Goal: Task Accomplishment & Management: Use online tool/utility

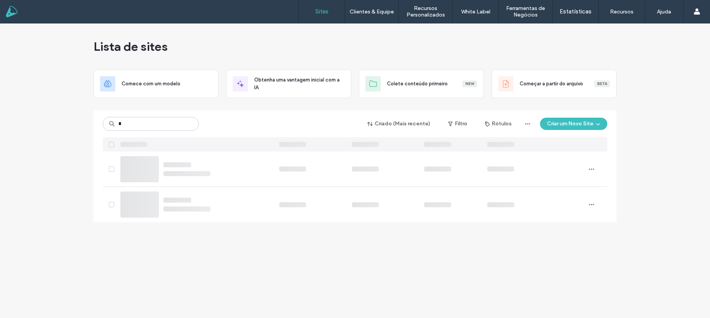
type input "*"
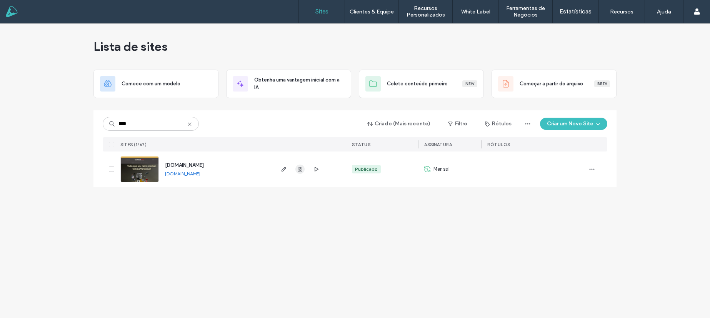
type input "****"
click at [301, 170] on icon "button" at bounding box center [300, 169] width 6 height 6
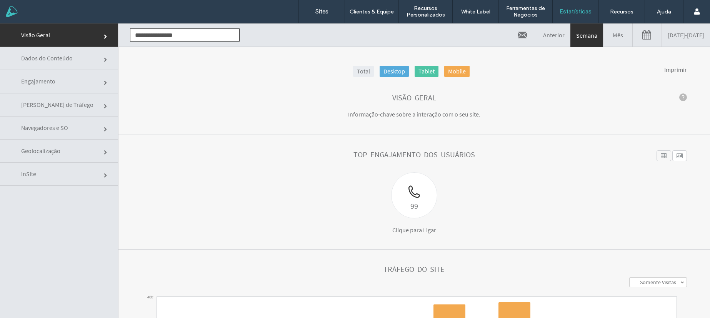
click at [311, 205] on div "99 Clique para Ligar" at bounding box center [414, 203] width 333 height 62
click at [603, 36] on link "Mês" at bounding box center [617, 34] width 29 height 23
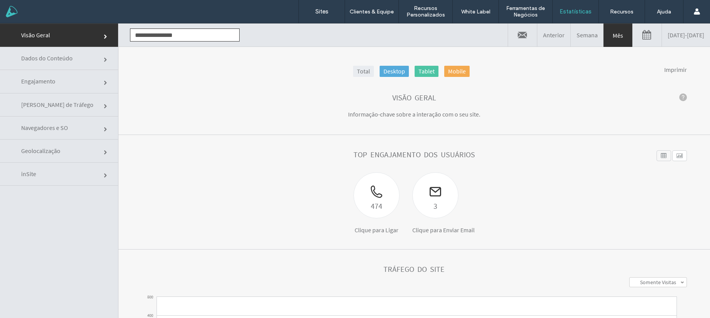
click at [308, 141] on section "Top engajamento dos usuários 474 Clique para Ligar 3 Clique para Enviar Email N…" at bounding box center [413, 192] width 591 height 115
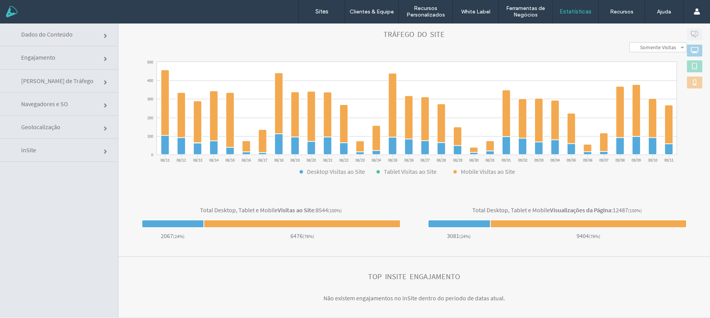
scroll to position [39, 0]
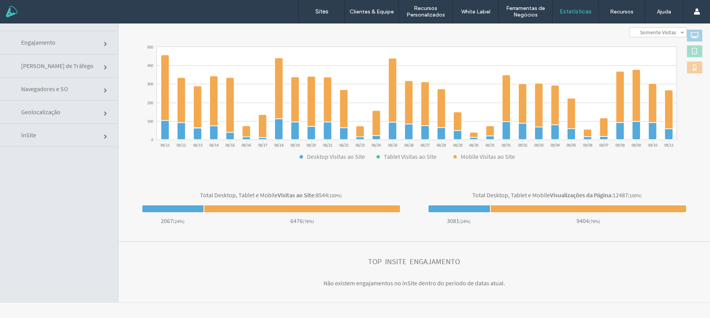
drag, startPoint x: 69, startPoint y: 66, endPoint x: 76, endPoint y: 67, distance: 6.6
click at [69, 66] on link "[PERSON_NAME] de Tráfego" at bounding box center [59, 66] width 118 height 23
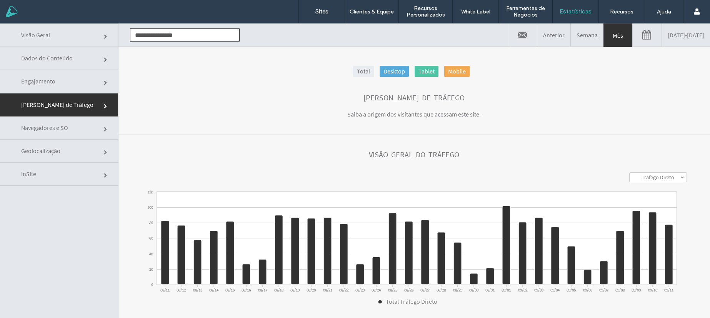
click at [221, 119] on section "[PERSON_NAME] de Tráfego Saiba a origem dos visitantes que acessam este site." at bounding box center [413, 106] width 591 height 57
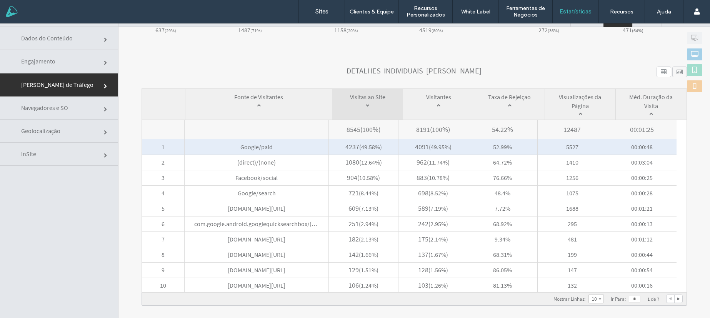
scroll to position [21, 0]
drag, startPoint x: 385, startPoint y: 146, endPoint x: 355, endPoint y: 147, distance: 30.0
click at [355, 147] on span "4237 ( 49.58% )" at bounding box center [363, 145] width 69 height 15
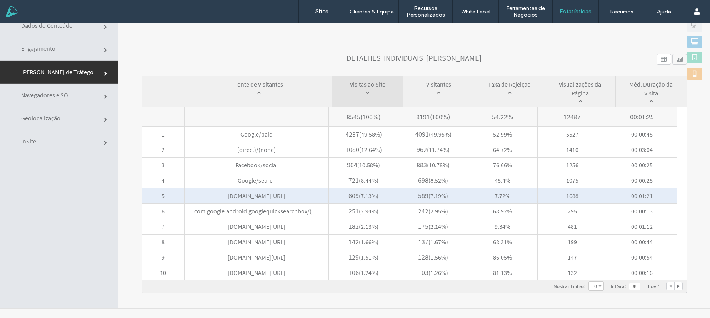
scroll to position [33, 0]
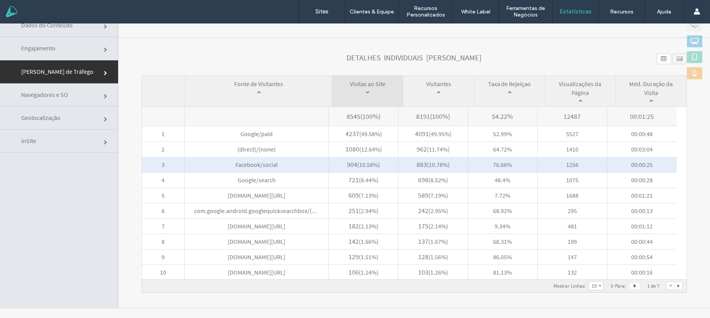
drag, startPoint x: 345, startPoint y: 165, endPoint x: 330, endPoint y: 166, distance: 15.4
click at [330, 166] on span "904 ( 10.58% )" at bounding box center [363, 164] width 69 height 15
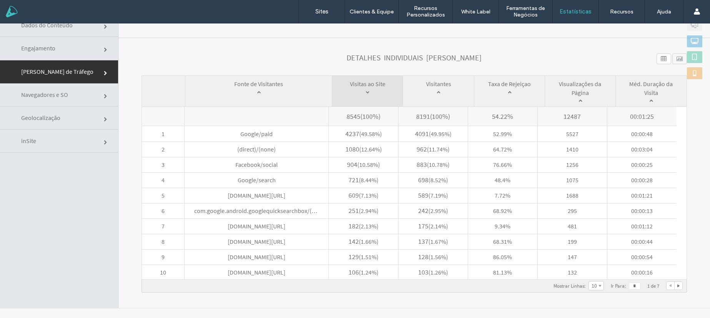
click at [277, 53] on section "**********" at bounding box center [413, 173] width 591 height 270
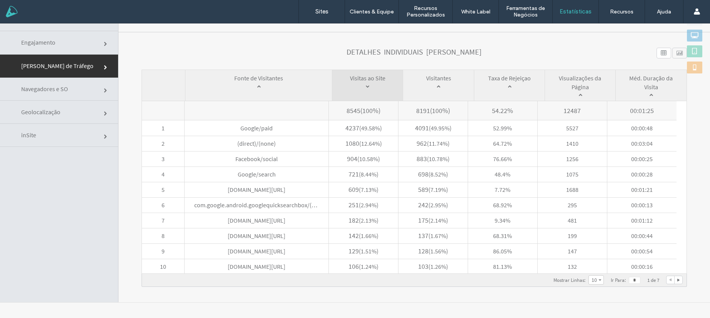
click at [61, 93] on link "Navegadores e SO" at bounding box center [59, 89] width 118 height 23
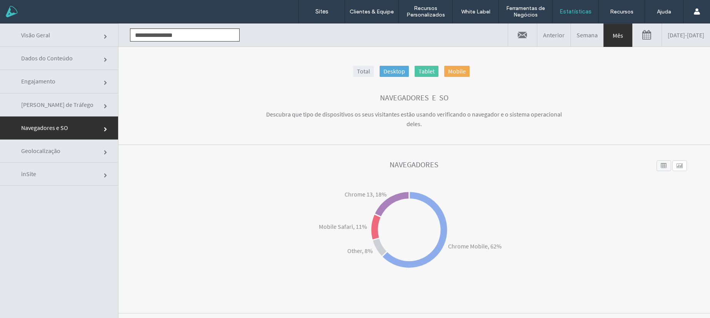
click at [59, 152] on span "Geolocalização" at bounding box center [40, 151] width 39 height 8
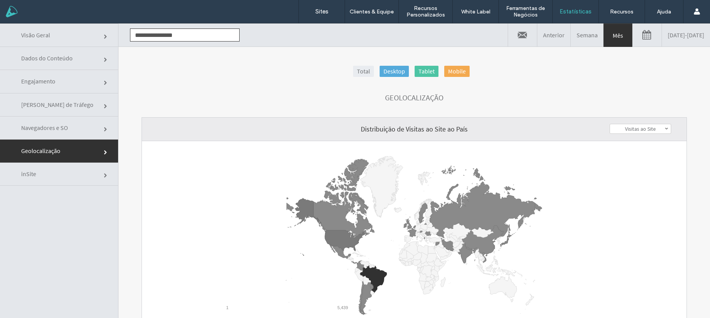
click at [237, 112] on section "Geolocalização" at bounding box center [413, 97] width 591 height 39
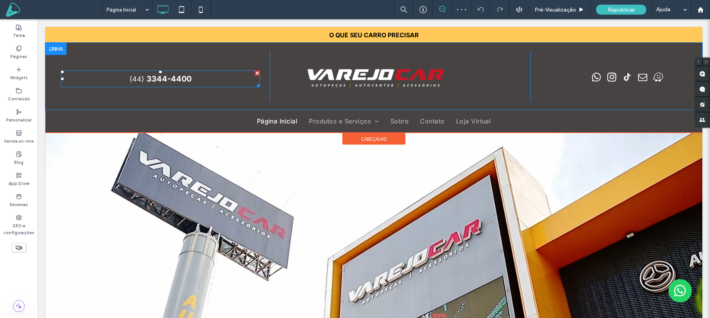
click at [169, 80] on span "3344-4400" at bounding box center [169, 78] width 45 height 9
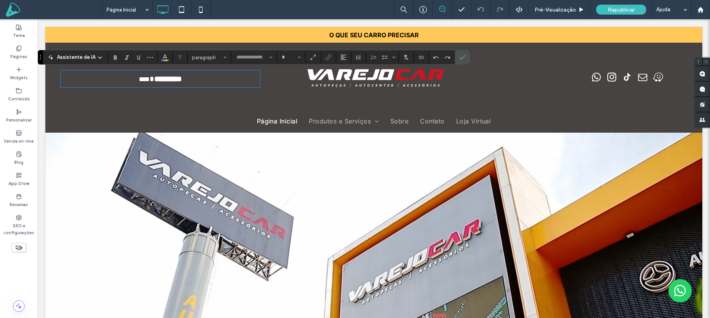
type input "*****"
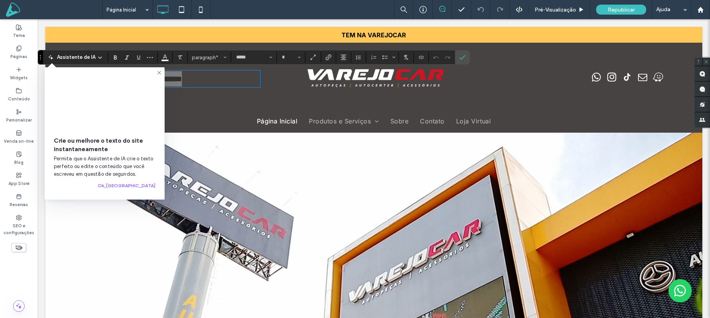
click at [160, 73] on icon at bounding box center [159, 73] width 6 height 6
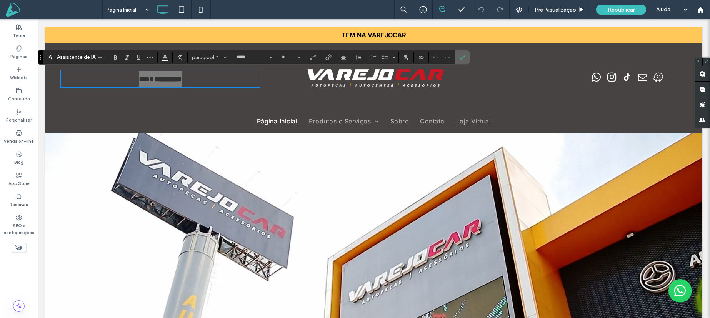
click at [464, 53] on span "Confirmar" at bounding box center [462, 57] width 6 height 13
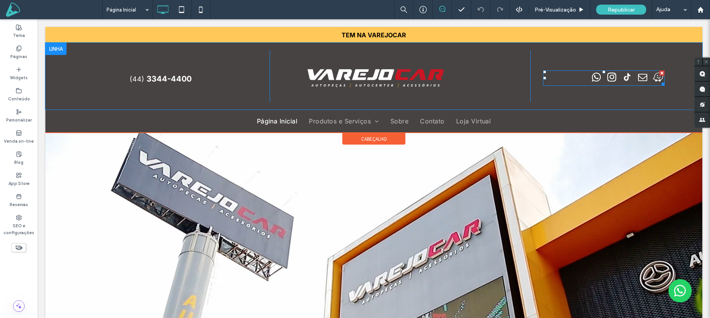
click at [616, 74] on span "instagram" at bounding box center [611, 76] width 13 height 13
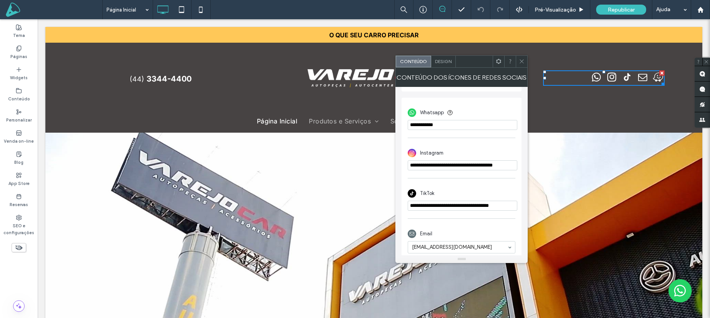
scroll to position [132, 0]
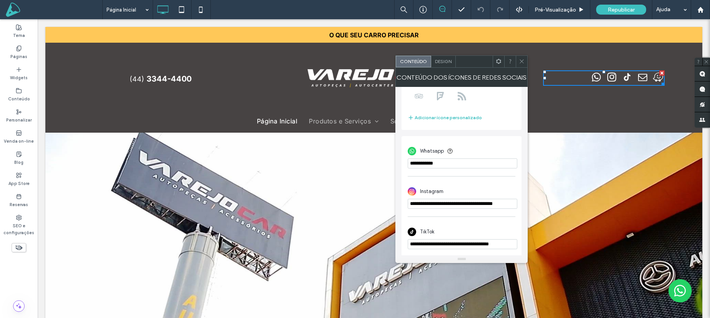
drag, startPoint x: 488, startPoint y: 181, endPoint x: 367, endPoint y: 160, distance: 122.2
click at [523, 64] on span at bounding box center [522, 62] width 6 height 12
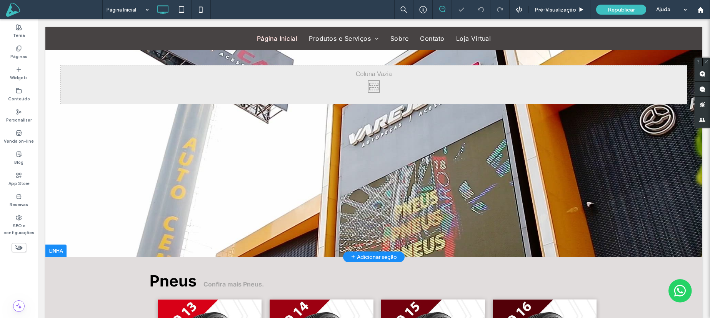
scroll to position [158, 0]
click at [479, 156] on div "Click To Paste Linha + Adicionar seção" at bounding box center [373, 110] width 657 height 293
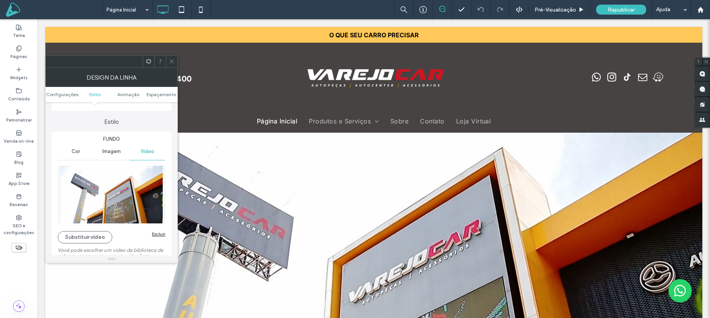
scroll to position [87, 0]
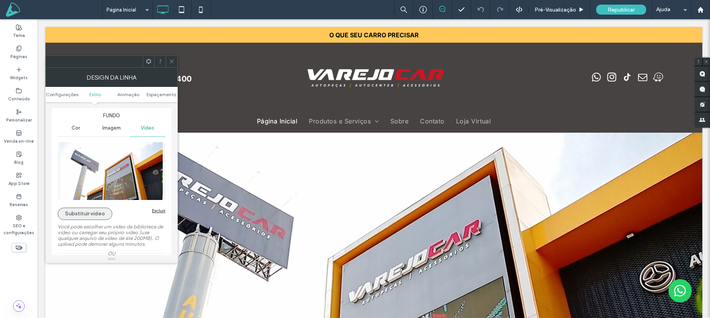
click at [99, 213] on button "Substituir vídeo" at bounding box center [85, 214] width 55 height 12
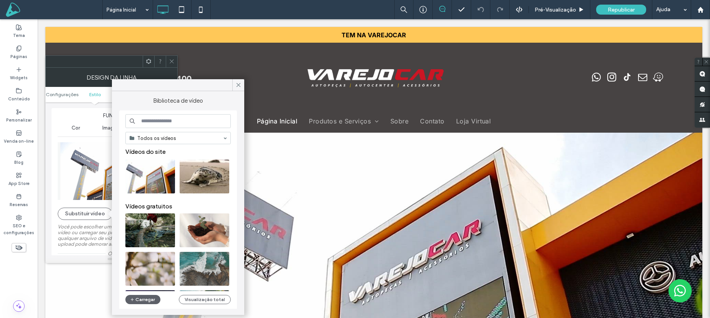
click at [195, 122] on input at bounding box center [177, 121] width 105 height 14
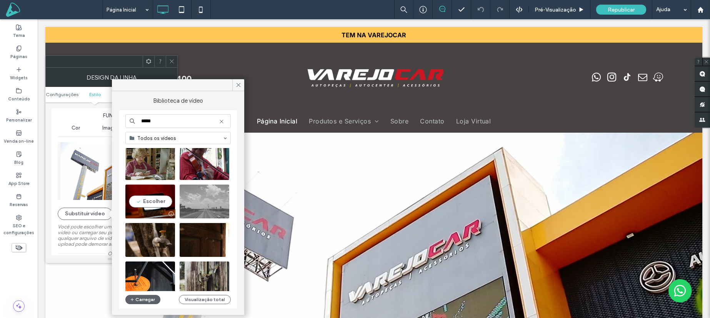
scroll to position [68, 0]
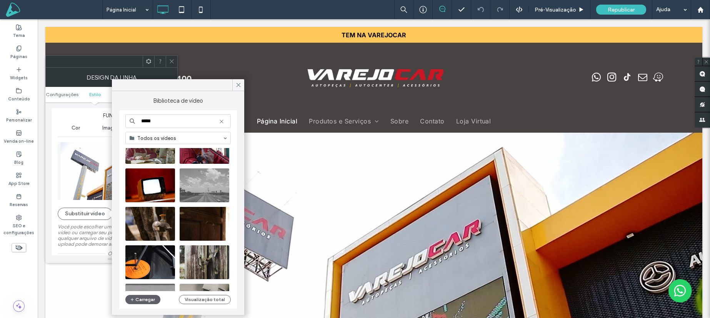
drag, startPoint x: 143, startPoint y: 118, endPoint x: 125, endPoint y: 117, distance: 18.5
click at [124, 117] on div "***** Todos os vídeos Vídeos gratuitos Carregar Visualização total" at bounding box center [178, 209] width 118 height 199
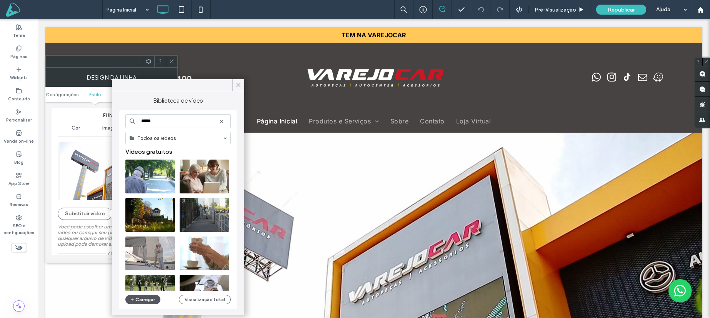
type input "*****"
click at [147, 300] on button "Carregar" at bounding box center [142, 299] width 35 height 9
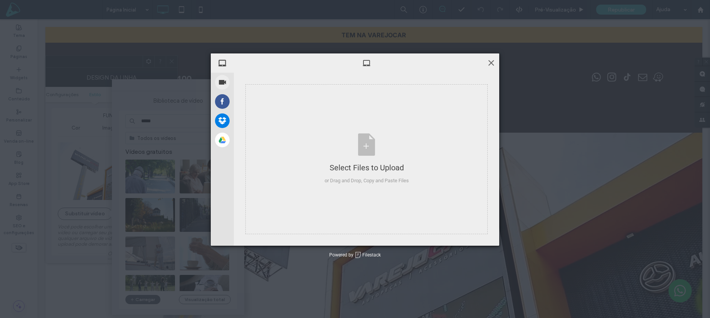
click at [489, 62] on span at bounding box center [491, 62] width 8 height 8
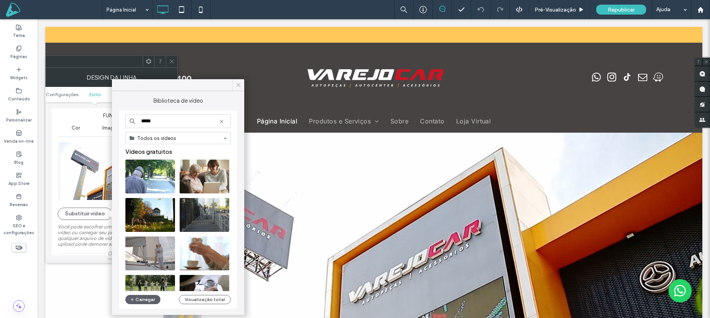
click at [237, 83] on icon at bounding box center [238, 85] width 7 height 7
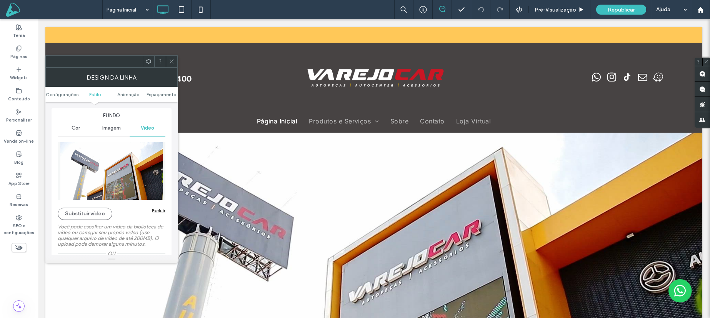
click at [173, 61] on icon at bounding box center [172, 61] width 6 height 6
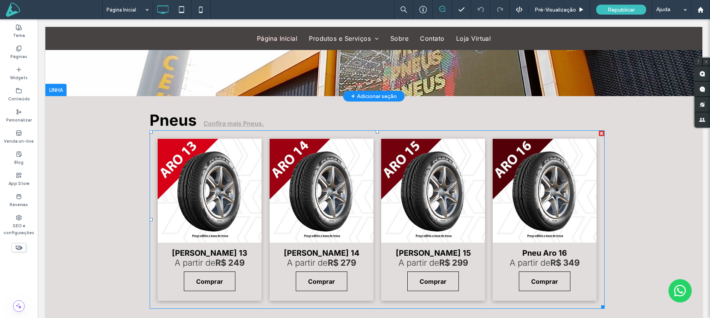
scroll to position [321, 0]
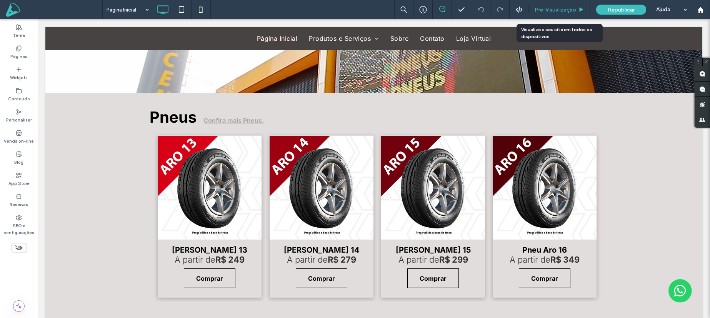
click at [559, 5] on div "Pré-Visualizaçāo" at bounding box center [560, 9] width 62 height 19
click at [558, 8] on span "Pré-Visualizaçāo" at bounding box center [556, 10] width 42 height 7
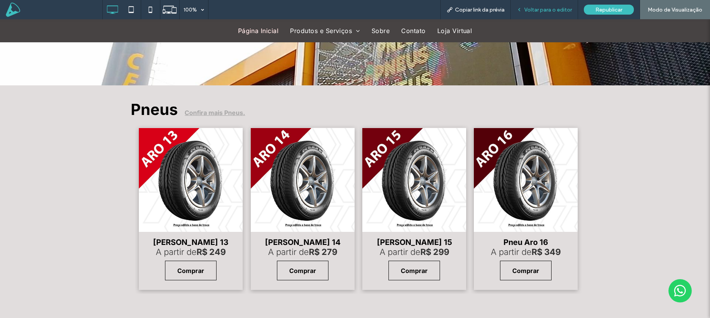
click at [560, 8] on span "Voltar para o editor" at bounding box center [548, 10] width 48 height 7
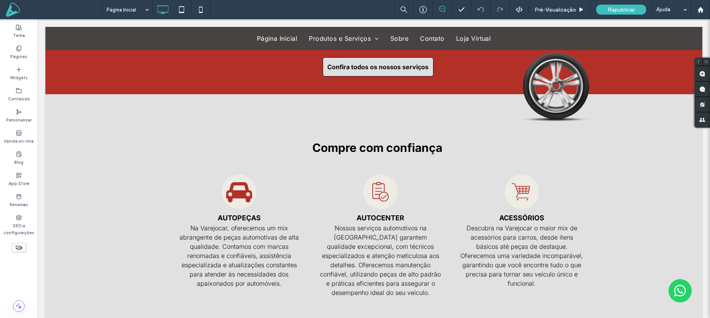
scroll to position [1944, 0]
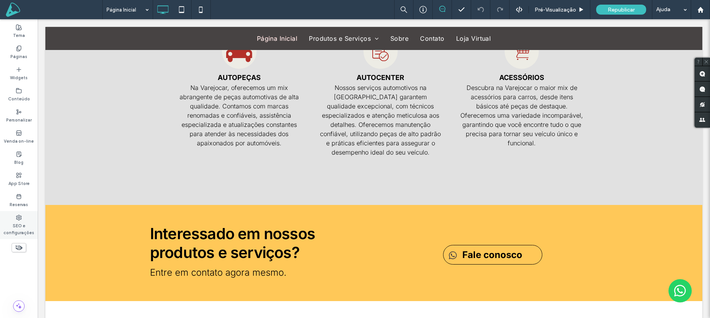
click at [13, 220] on div "SEO e configurações" at bounding box center [19, 225] width 38 height 28
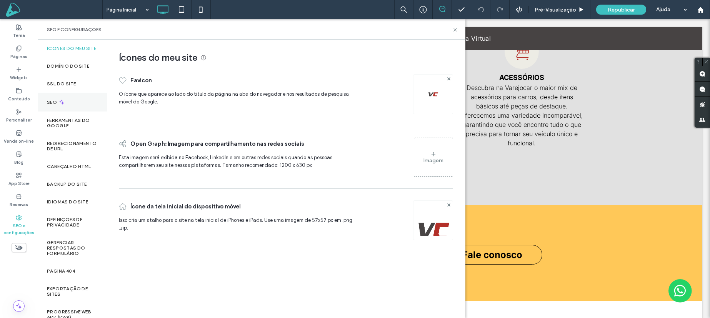
click at [63, 105] on use at bounding box center [61, 102] width 5 height 5
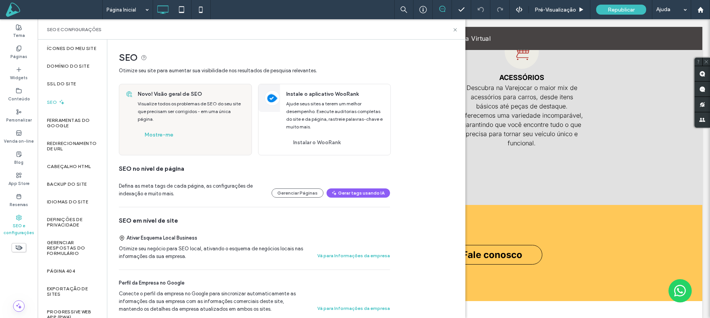
drag, startPoint x: 454, startPoint y: 30, endPoint x: 420, endPoint y: 10, distance: 39.1
click at [454, 30] on icon at bounding box center [455, 30] width 6 height 6
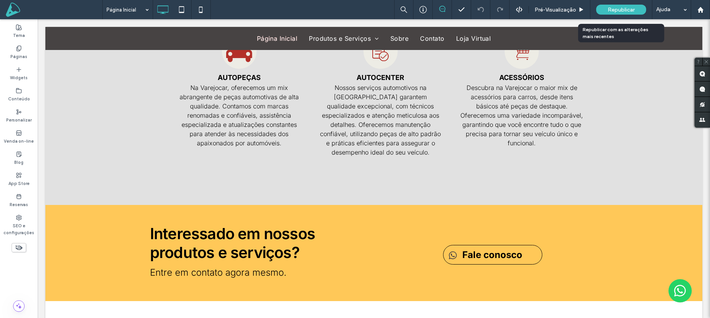
click at [621, 11] on span "Republicar" at bounding box center [621, 10] width 27 height 7
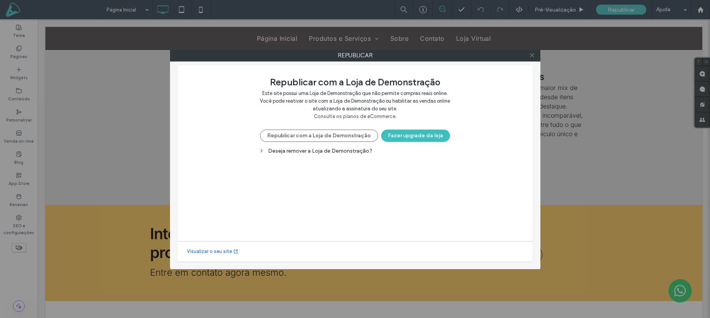
click at [531, 55] on use at bounding box center [532, 55] width 4 height 4
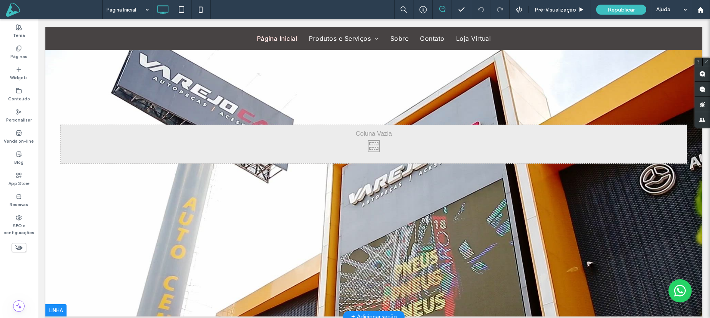
scroll to position [0, 0]
